Goal: Check status: Check status

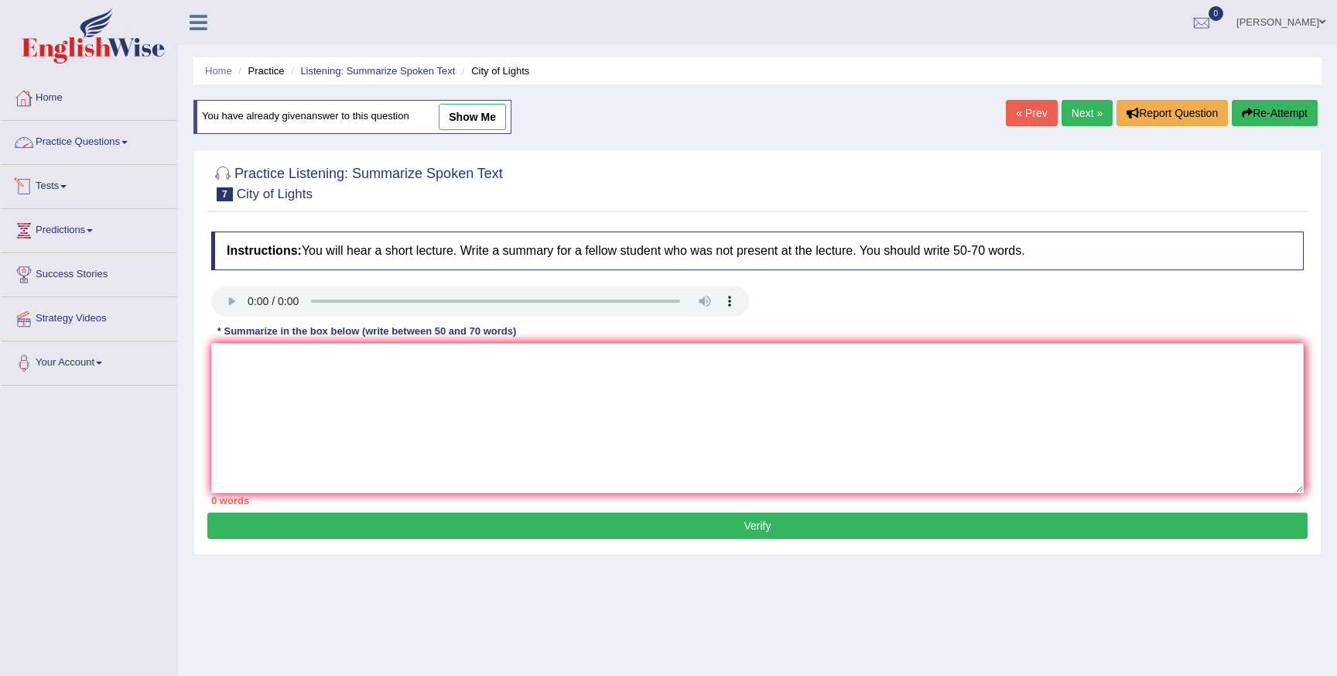
click at [41, 101] on link "Home" at bounding box center [89, 96] width 176 height 39
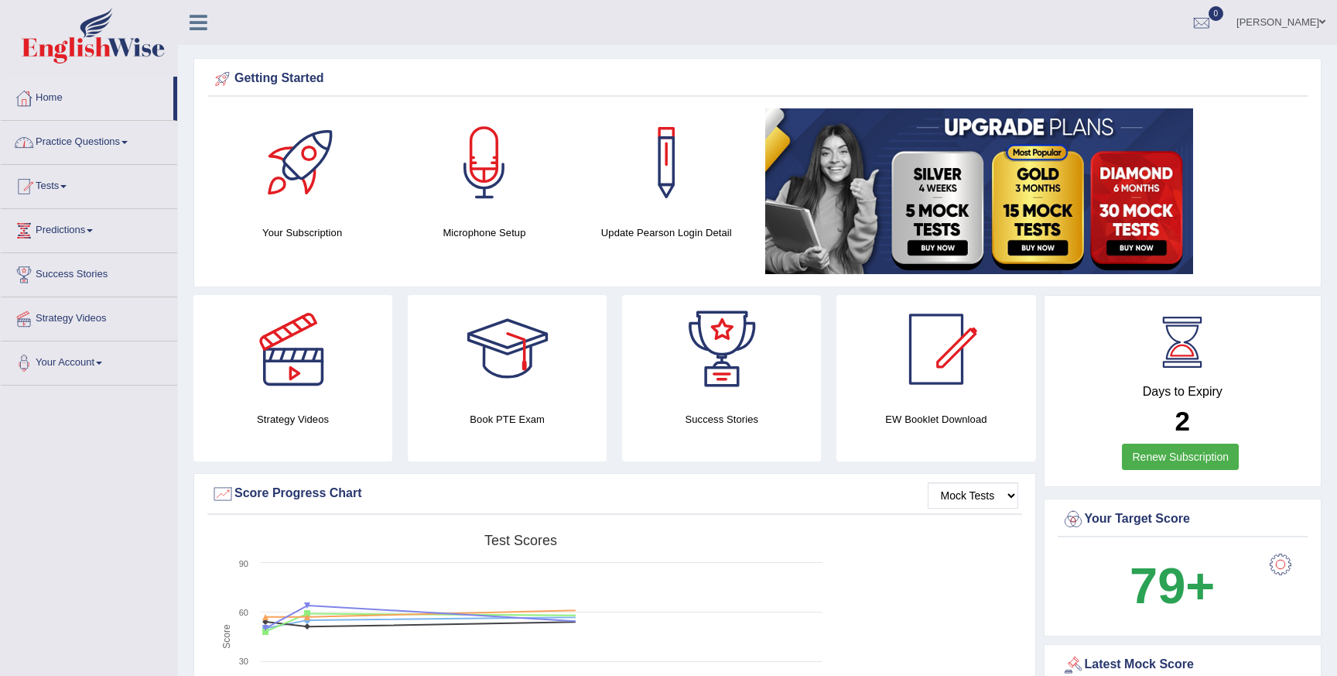
click at [83, 139] on link "Practice Questions" at bounding box center [89, 140] width 176 height 39
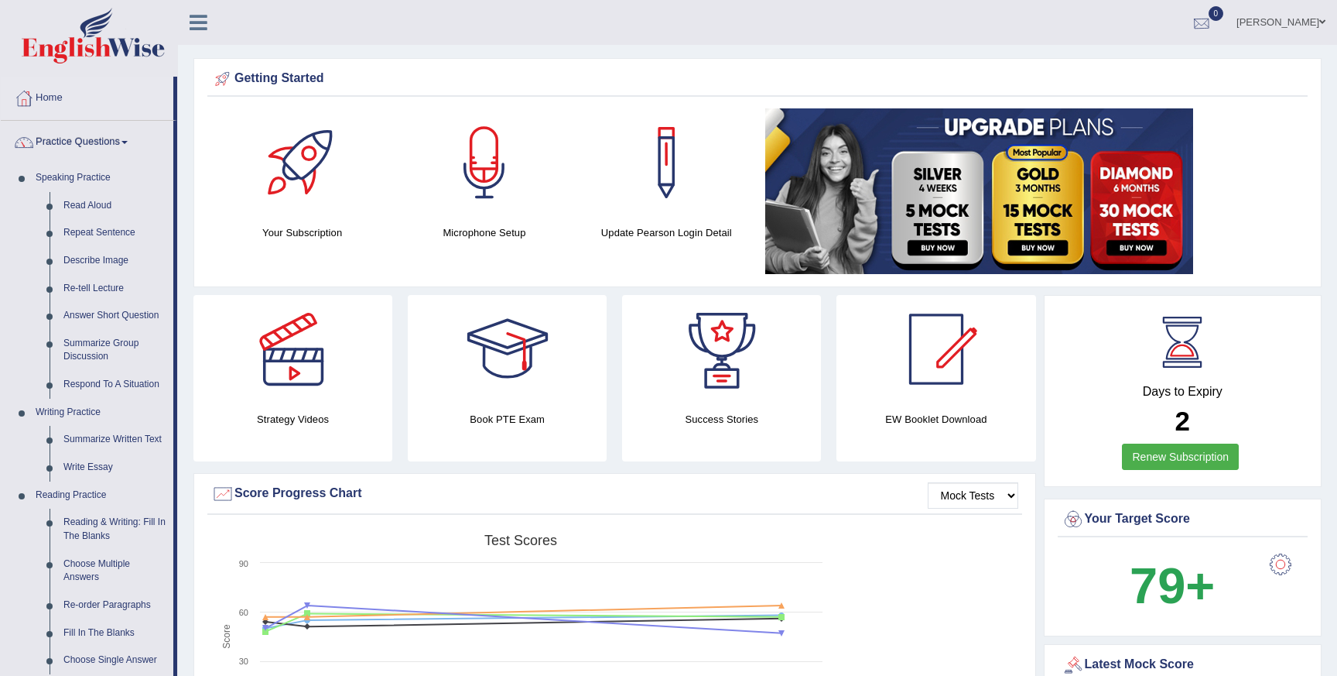
click at [1199, 18] on div at bounding box center [1201, 23] width 23 height 23
click at [1080, 67] on strong "See All Alerts" at bounding box center [1103, 65] width 69 height 12
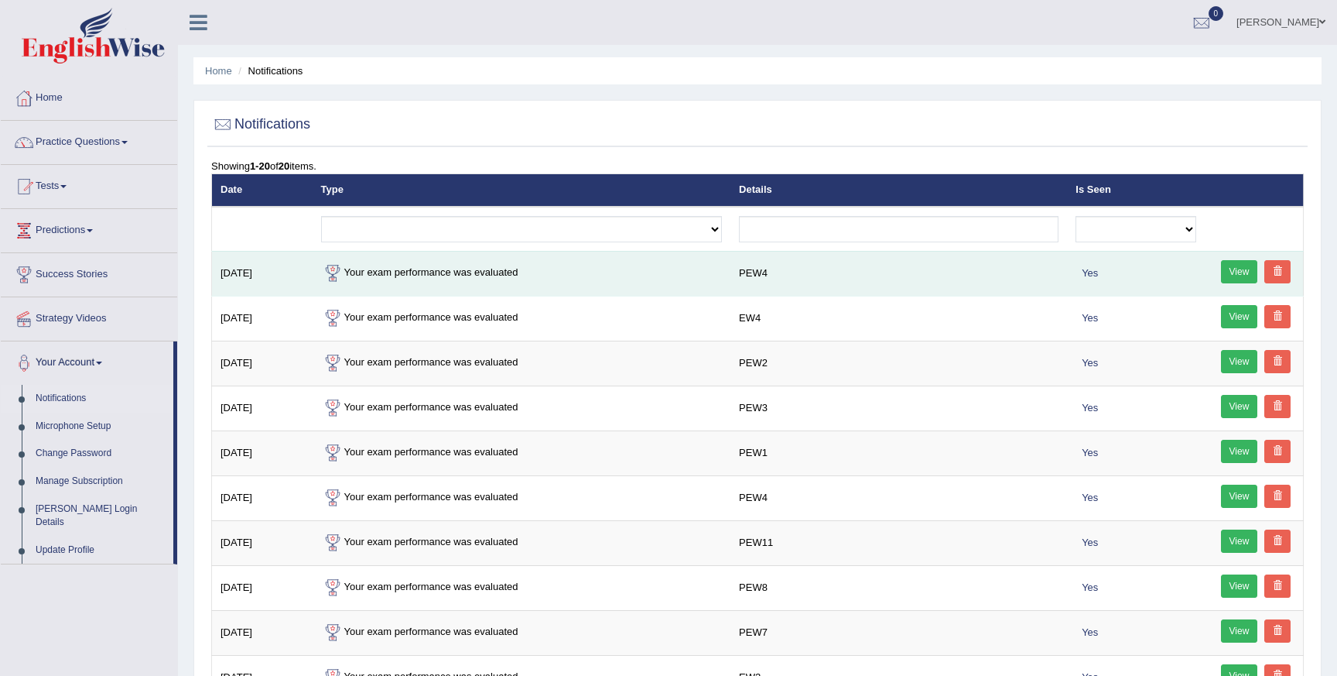
click at [1228, 275] on link "View" at bounding box center [1239, 271] width 37 height 23
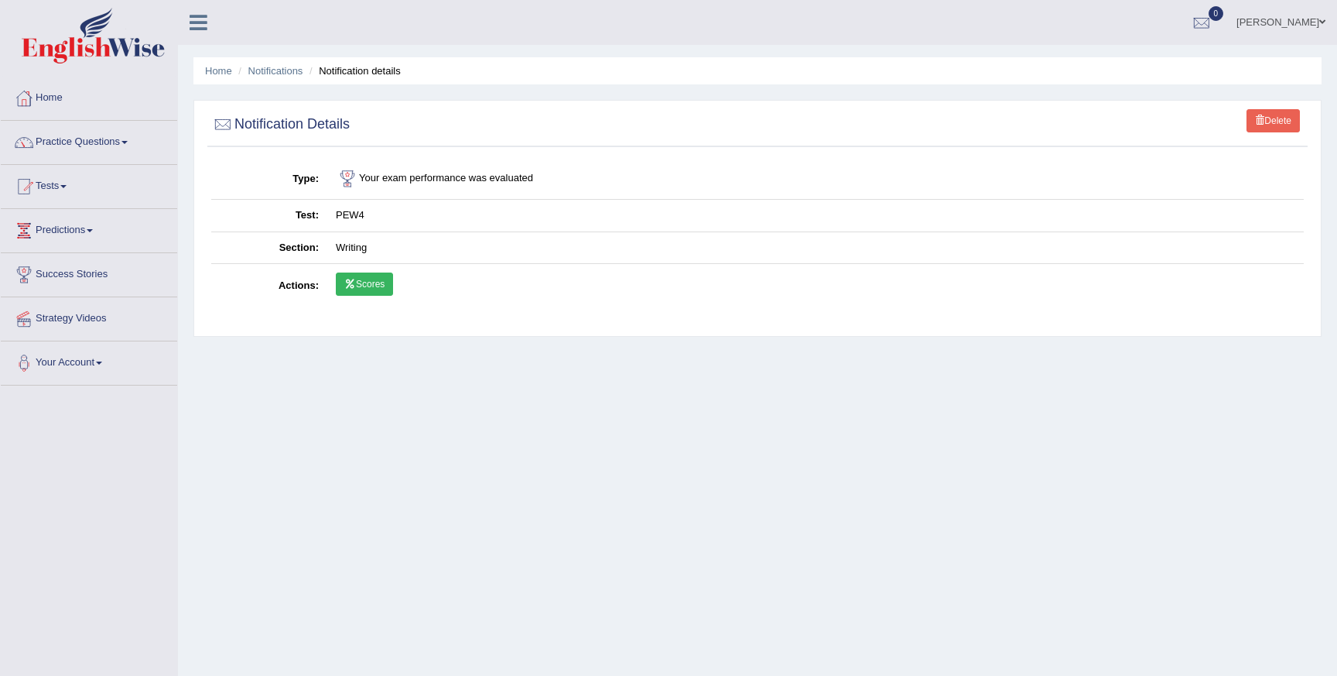
click at [359, 294] on link "Scores" at bounding box center [364, 283] width 57 height 23
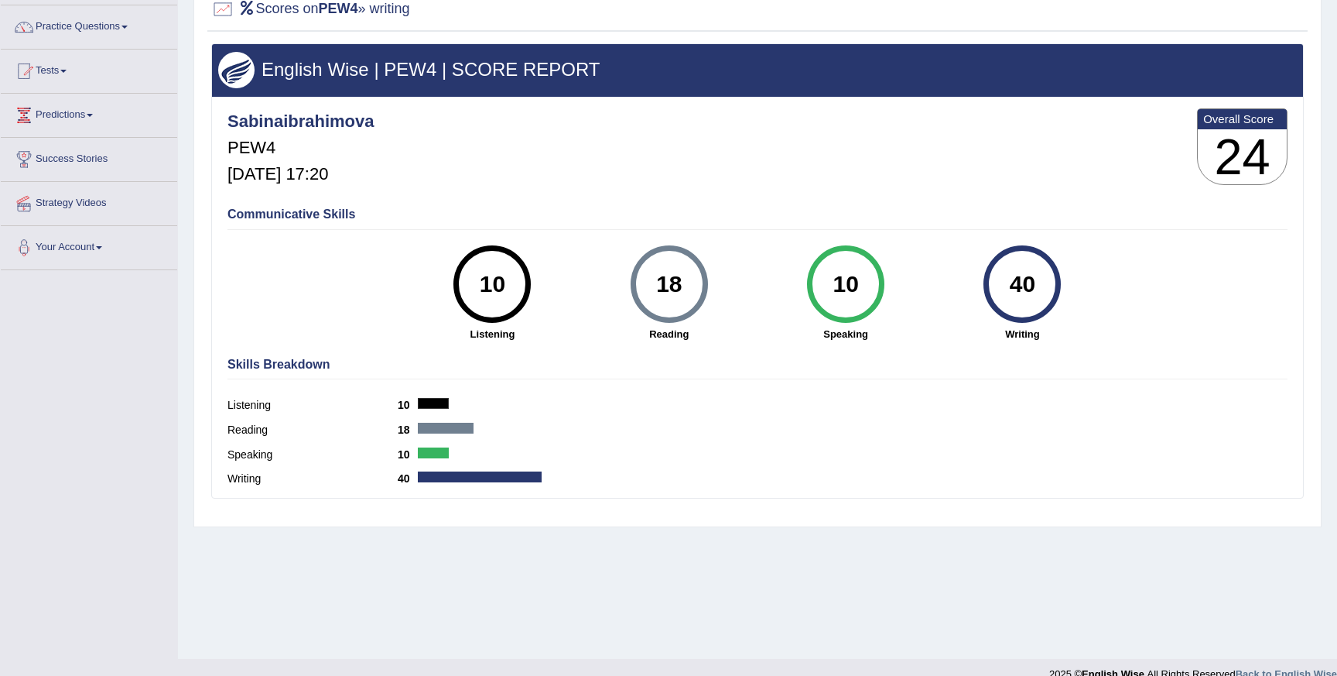
scroll to position [137, 0]
